Goal: Transaction & Acquisition: Subscribe to service/newsletter

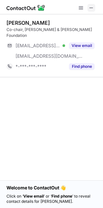
click at [93, 8] on span at bounding box center [91, 7] width 5 height 5
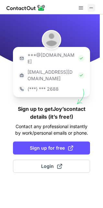
click at [91, 10] on span at bounding box center [91, 7] width 5 height 5
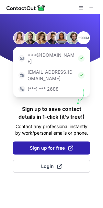
click at [53, 145] on span "Sign up for free" at bounding box center [52, 148] width 44 height 7
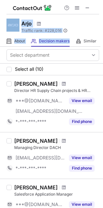
drag, startPoint x: 60, startPoint y: 1, endPoint x: 70, endPoint y: 43, distance: 43.3
click at [70, 43] on div "Arjo Traffic rank: # 228,016 Global website ranking About About Company Decisio…" at bounding box center [51, 104] width 103 height 208
click at [88, 7] on span at bounding box center [87, 7] width 5 height 5
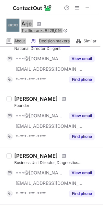
scroll to position [207, 0]
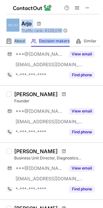
drag, startPoint x: 86, startPoint y: 7, endPoint x: 45, endPoint y: 6, distance: 40.7
click at [86, 7] on span at bounding box center [87, 7] width 5 height 5
